Goal: Transaction & Acquisition: Purchase product/service

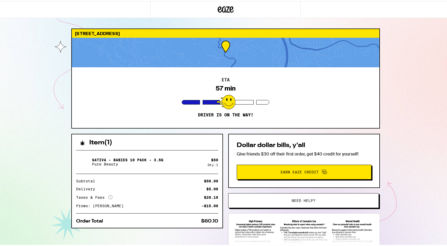
scroll to position [43, 0]
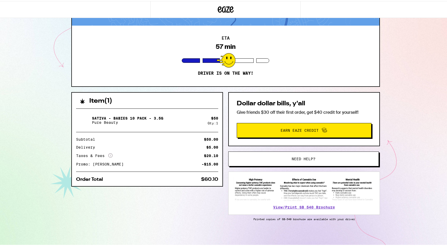
click at [314, 158] on span "Need help?" at bounding box center [304, 158] width 114 height 4
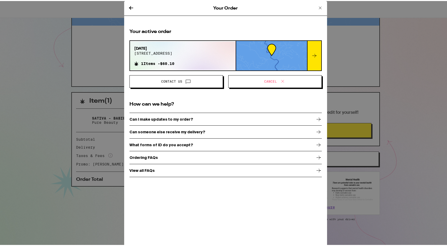
click at [276, 84] on button "Cancel" at bounding box center [275, 80] width 94 height 13
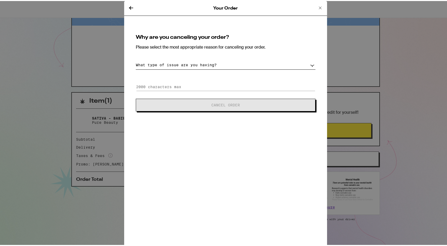
click at [226, 70] on div "Why are you canceling your order? Please select the most appropriate reason for…" at bounding box center [226, 71] width 192 height 89
click at [210, 61] on select "What type of issue are you having? Order taking too long Order arriving too soo…" at bounding box center [226, 63] width 180 height 9
select select "long-eta"
click at [136, 59] on select "What type of issue are you having? Order taking too long Order arriving too soo…" at bounding box center [226, 63] width 180 height 9
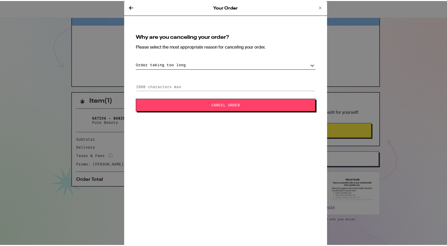
click at [214, 102] on span "Cancel Order" at bounding box center [225, 104] width 29 height 4
